Goal: Information Seeking & Learning: Understand process/instructions

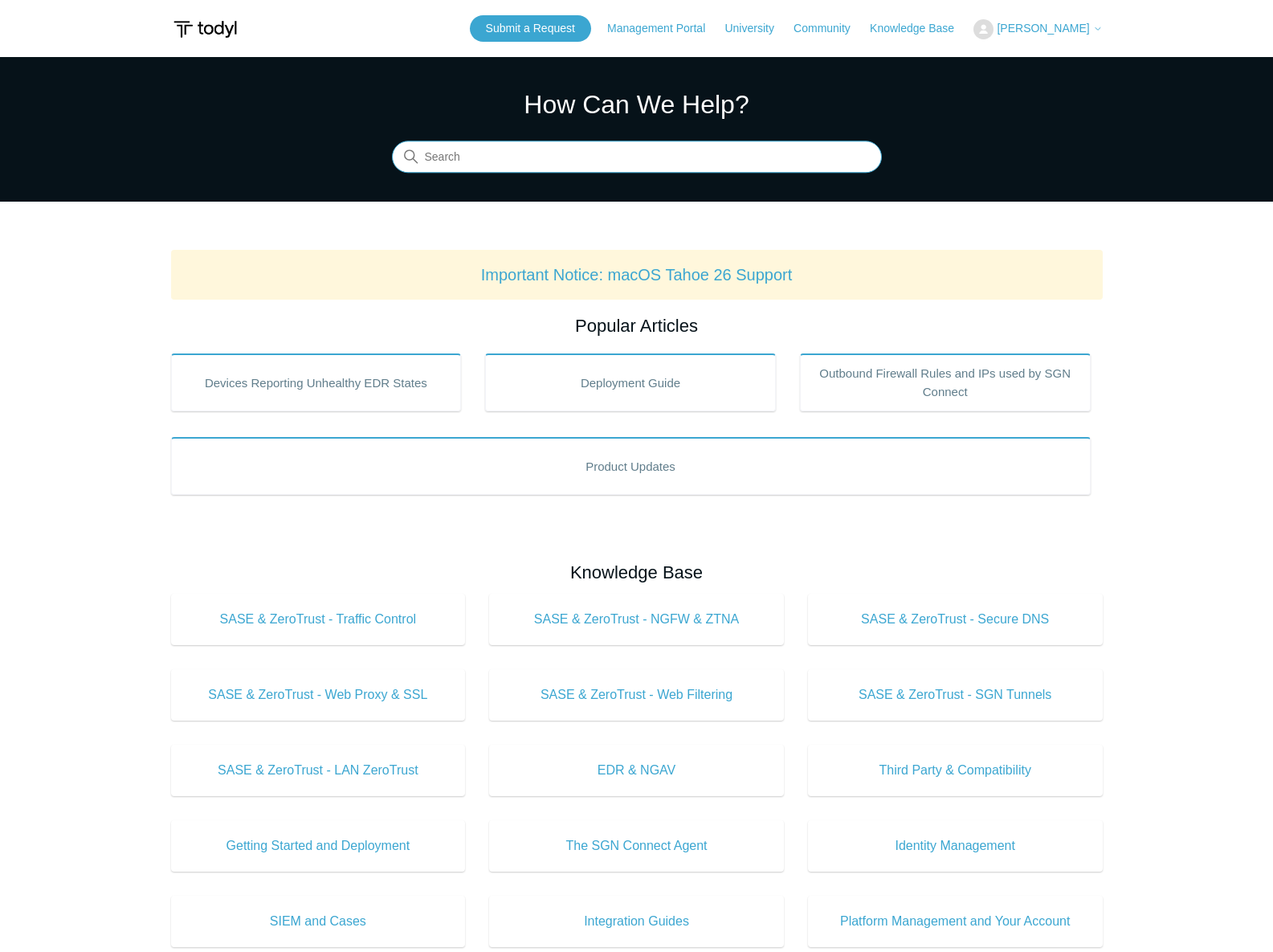
click at [446, 157] on input "Search" at bounding box center [637, 158] width 490 height 32
type input "unistall s"
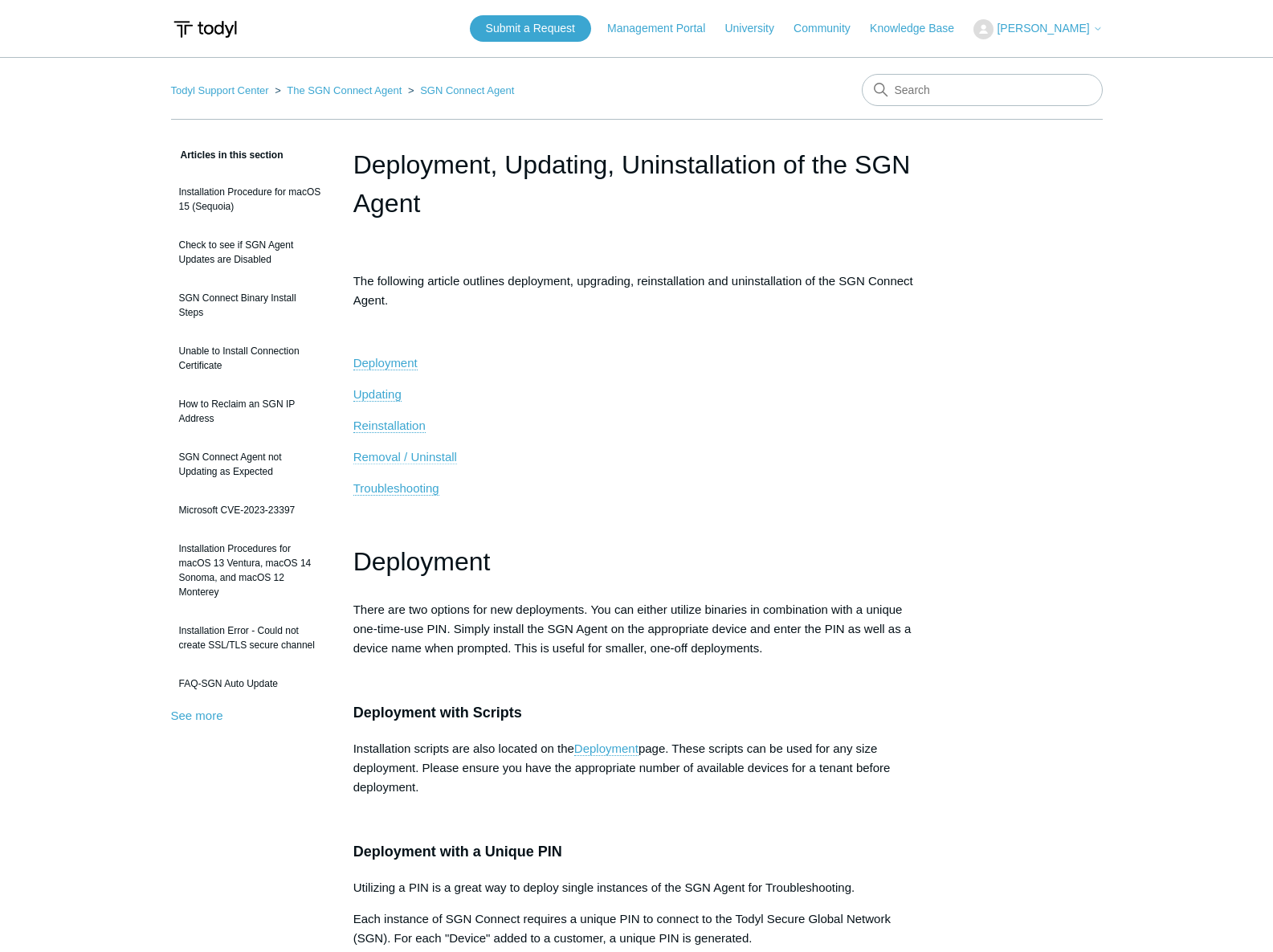
click at [438, 435] on p "Reinstallation" at bounding box center [636, 425] width 567 height 19
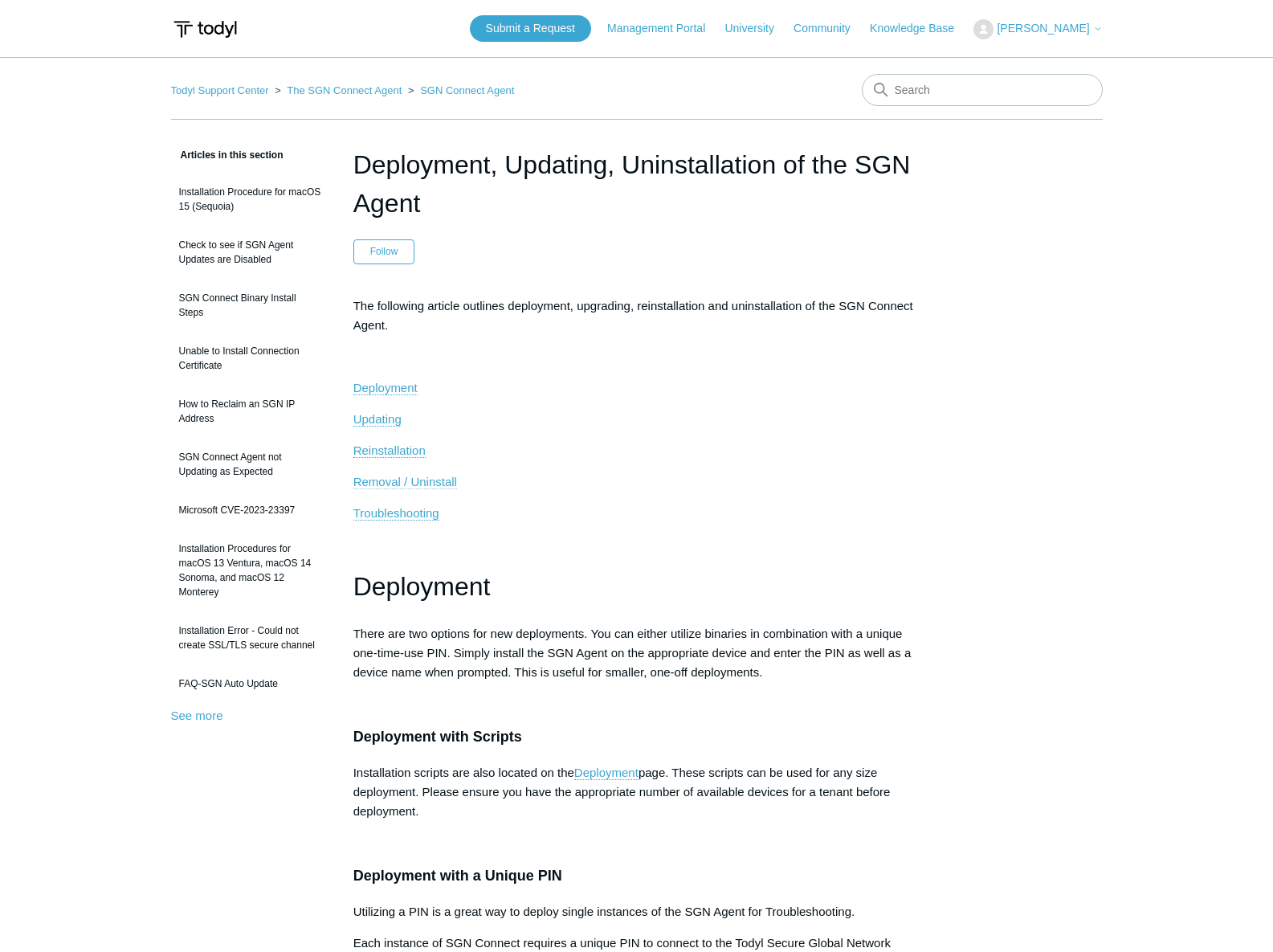
click at [432, 484] on span "Removal / Uninstall" at bounding box center [405, 481] width 104 height 14
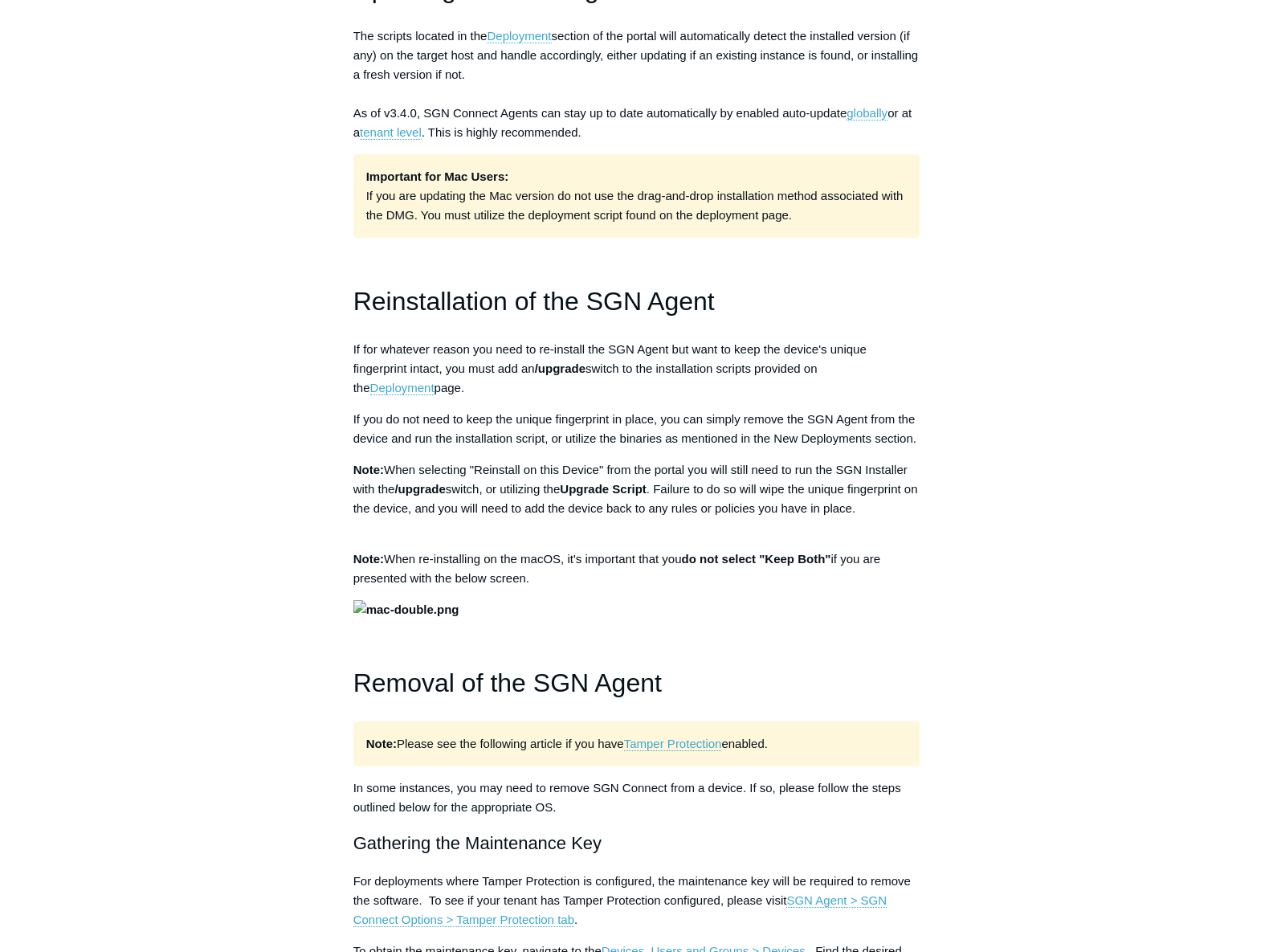
scroll to position [1183, 0]
